Goal: Find specific page/section: Find specific page/section

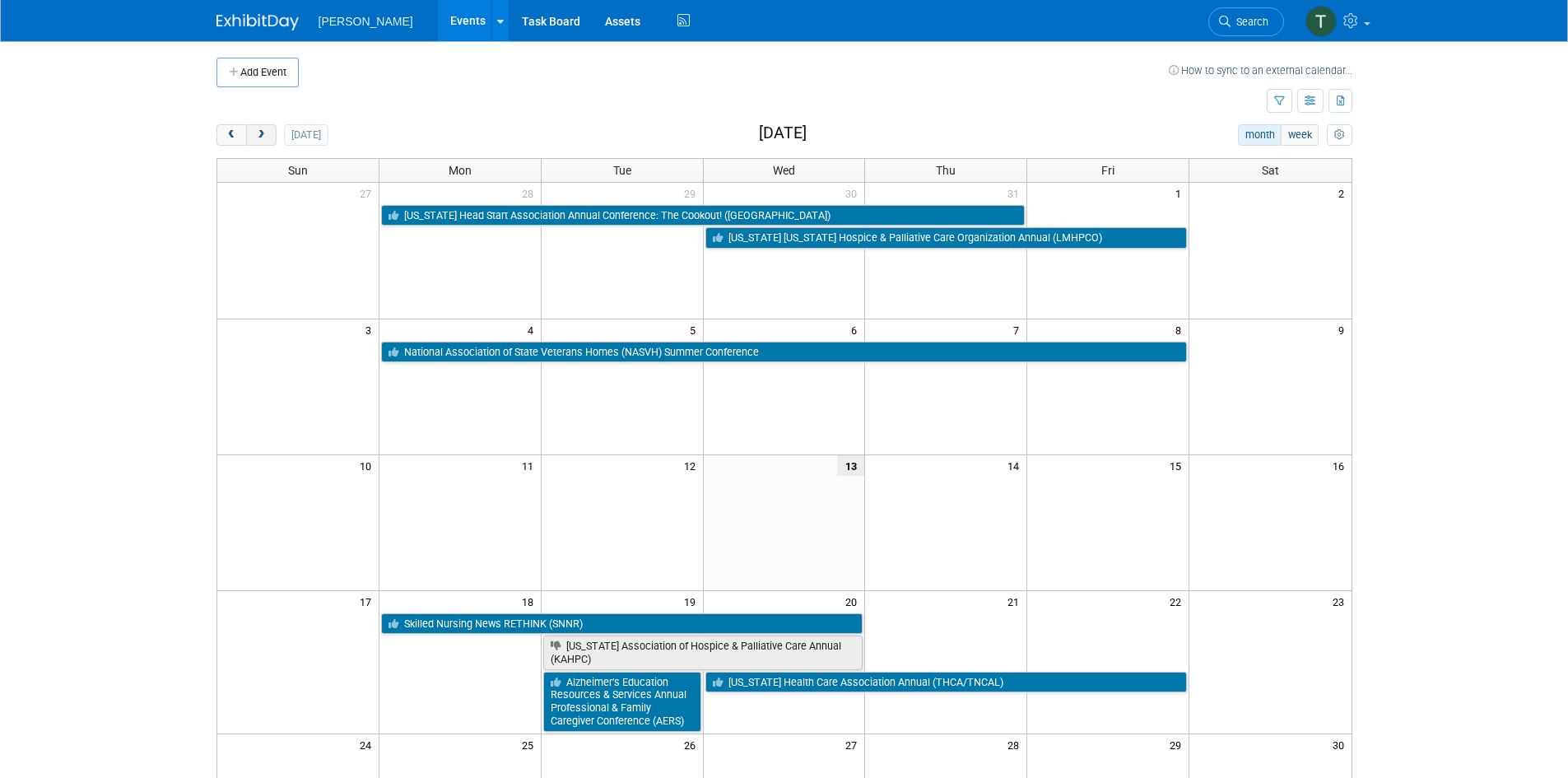
click at [263, 138] on span "next" at bounding box center [261, 135] width 12 height 11
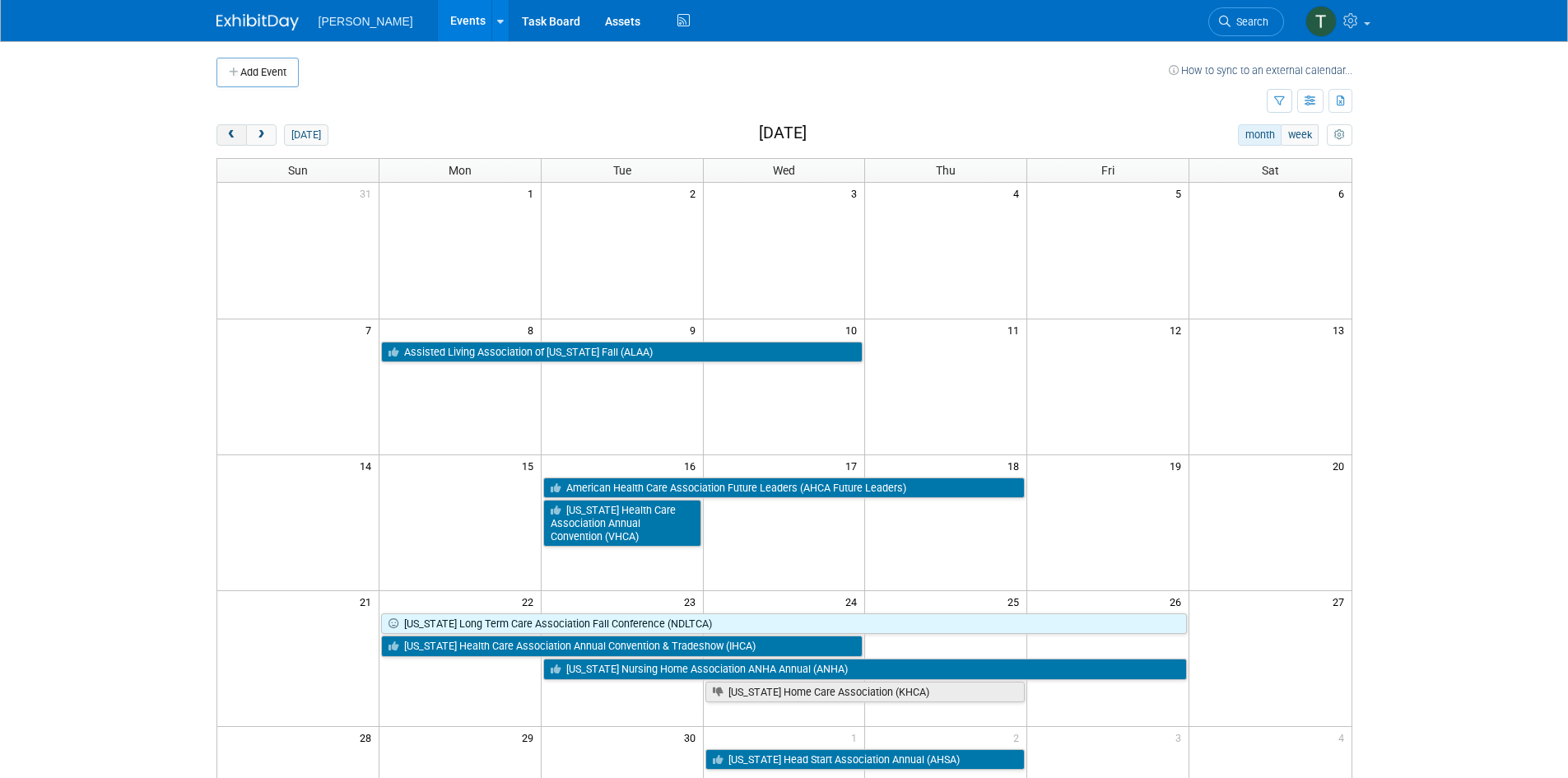
click at [230, 139] on span "prev" at bounding box center [231, 135] width 12 height 11
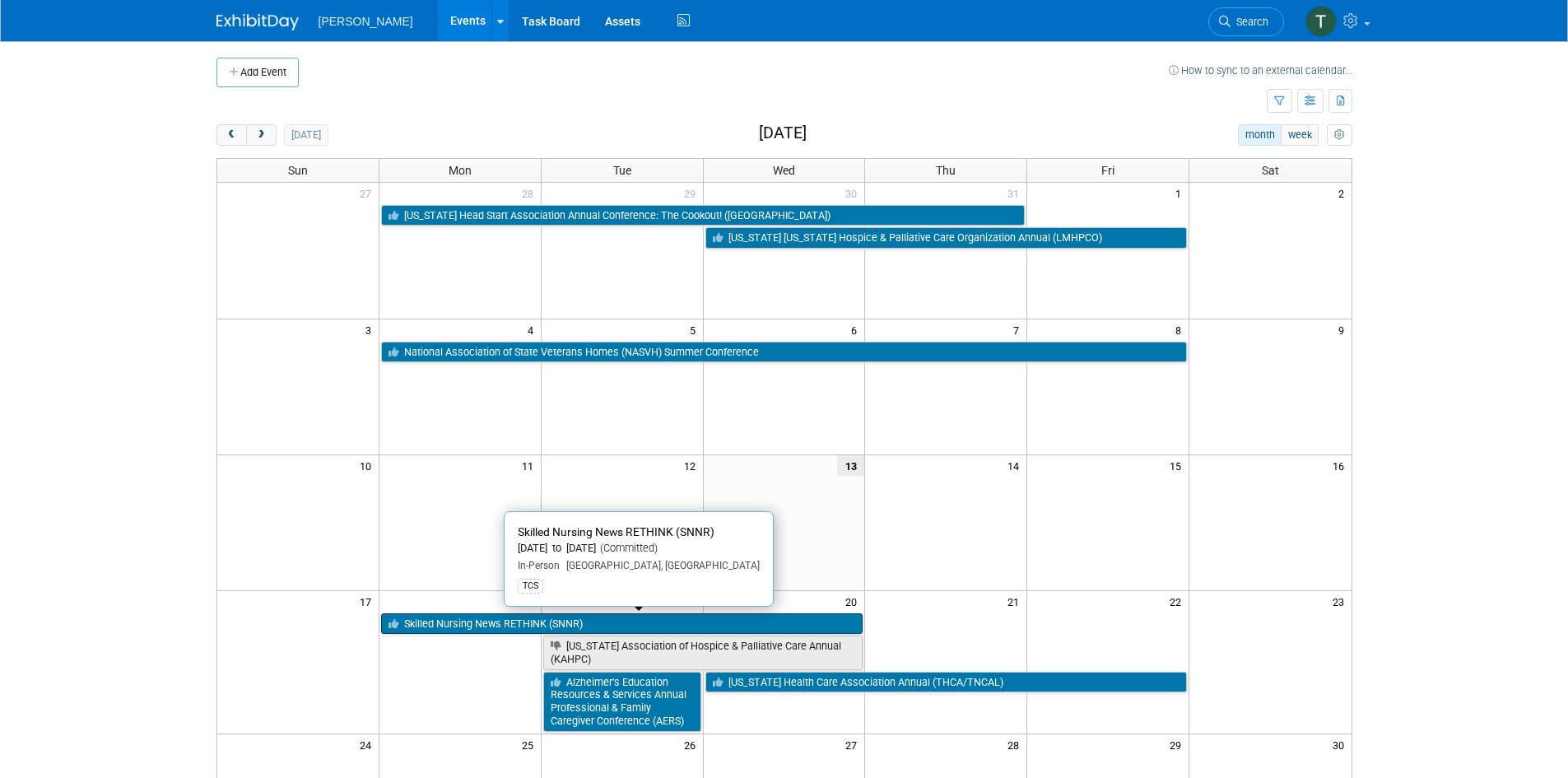
click at [470, 620] on link "Skilled Nursing News RETHINK (SNNR)" at bounding box center [621, 623] width 482 height 21
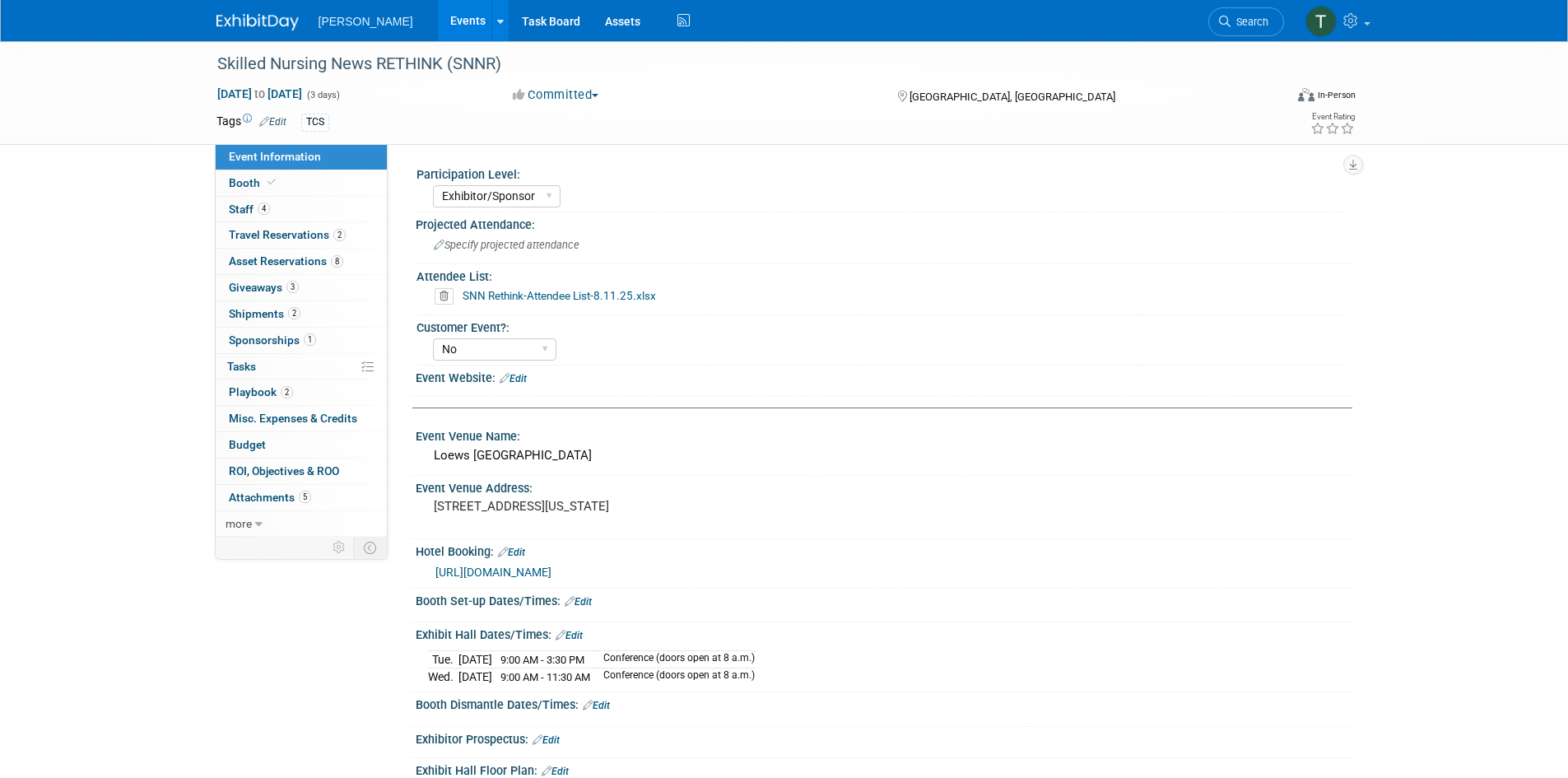
select select "Exhibitor/Sponsor"
select select "No"
click at [253, 209] on span "Staff 4" at bounding box center [249, 209] width 41 height 13
